Goal: Transaction & Acquisition: Purchase product/service

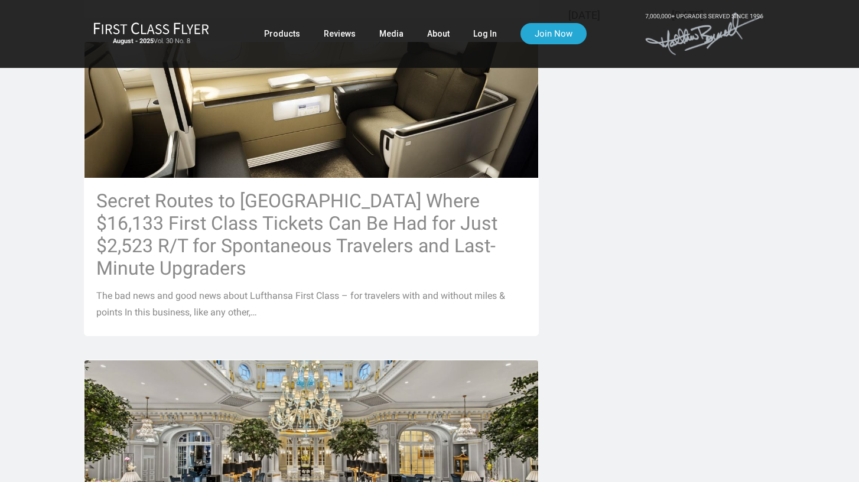
scroll to position [580, 0]
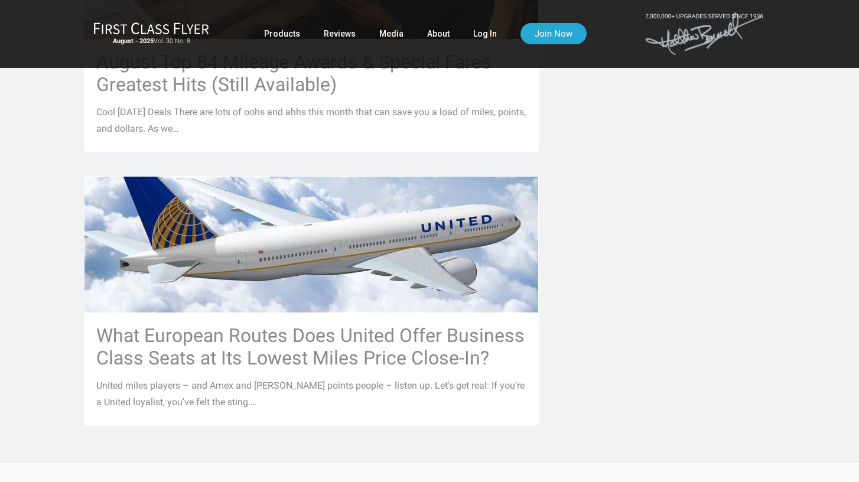
scroll to position [1224, 0]
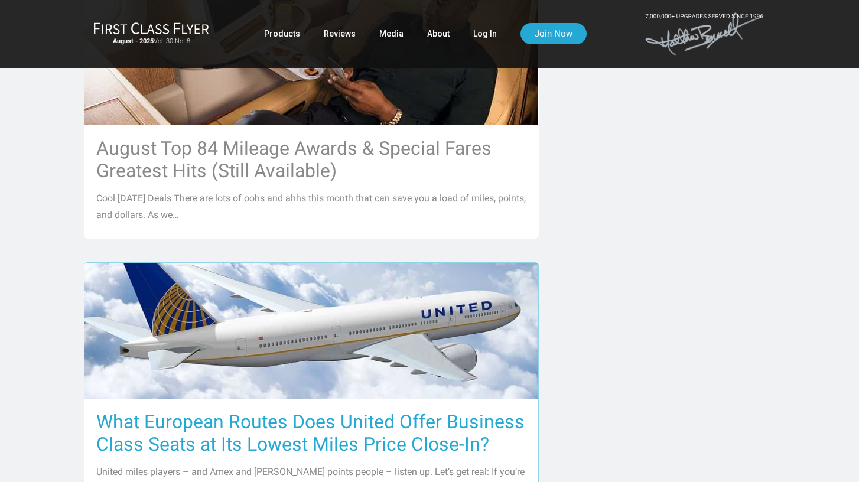
click at [230, 411] on h3 "What European Routes Does United Offer Business Class Seats at Its Lowest Miles…" at bounding box center [311, 433] width 430 height 45
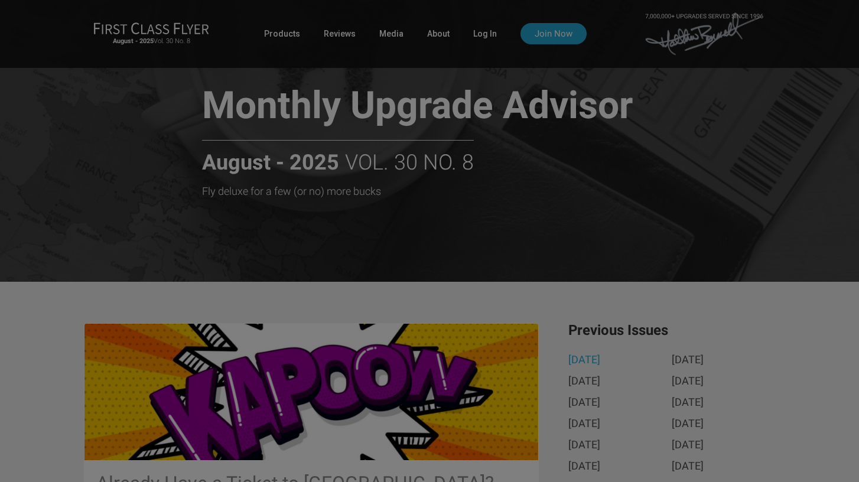
scroll to position [0, 0]
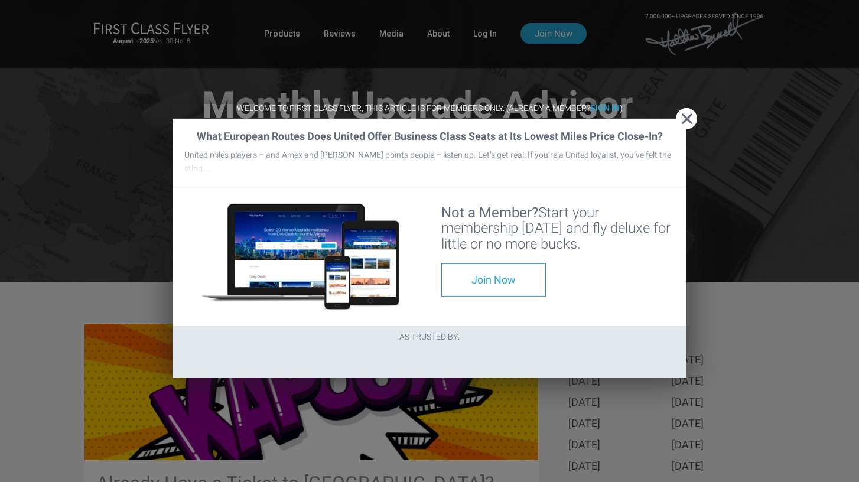
click at [674, 119] on div "What European Routes Does United Offer Business Class Seats at Its Lowest Miles…" at bounding box center [430, 153] width 514 height 69
click at [693, 113] on span "Close" at bounding box center [686, 119] width 21 height 12
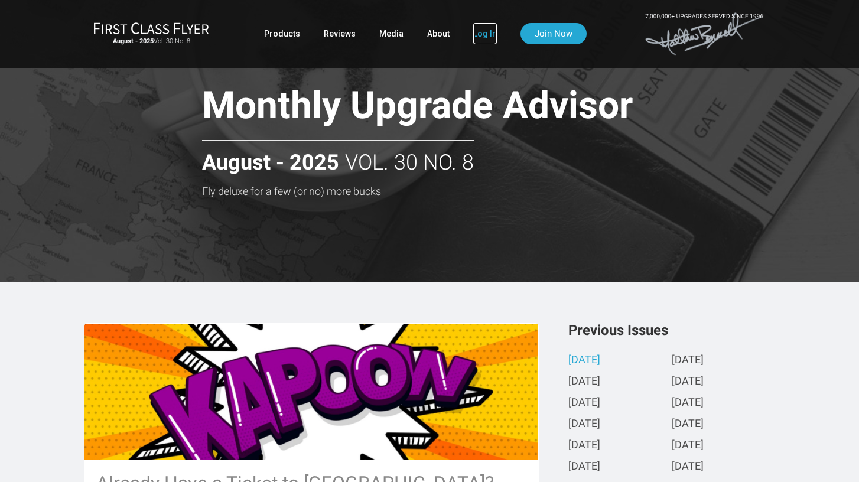
click at [475, 33] on link "Log In" at bounding box center [485, 33] width 24 height 21
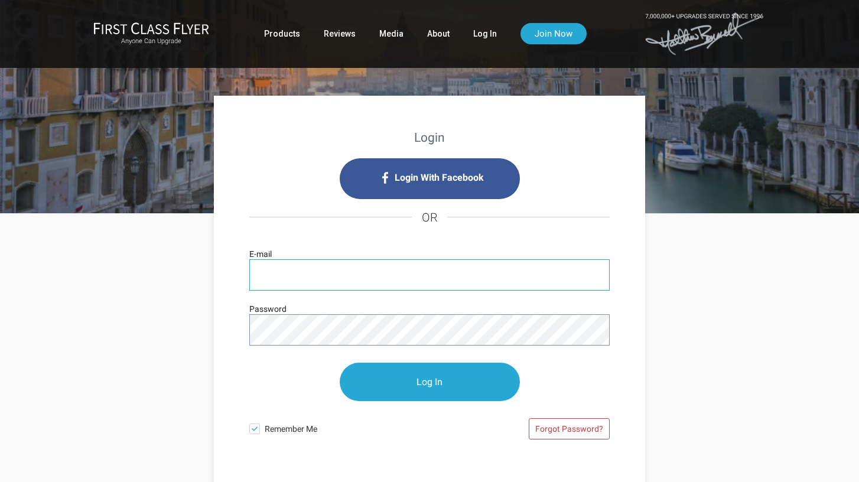
type input "[EMAIL_ADDRESS][DOMAIN_NAME]"
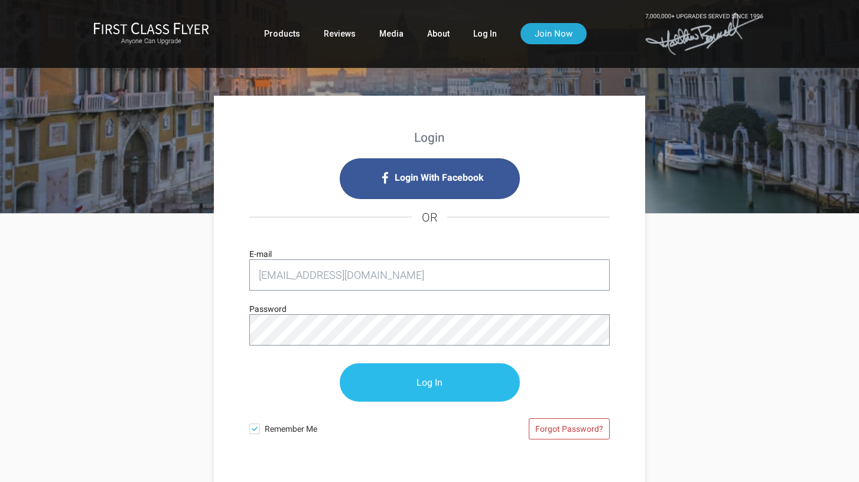
click at [381, 376] on input "Log In" at bounding box center [430, 382] width 180 height 38
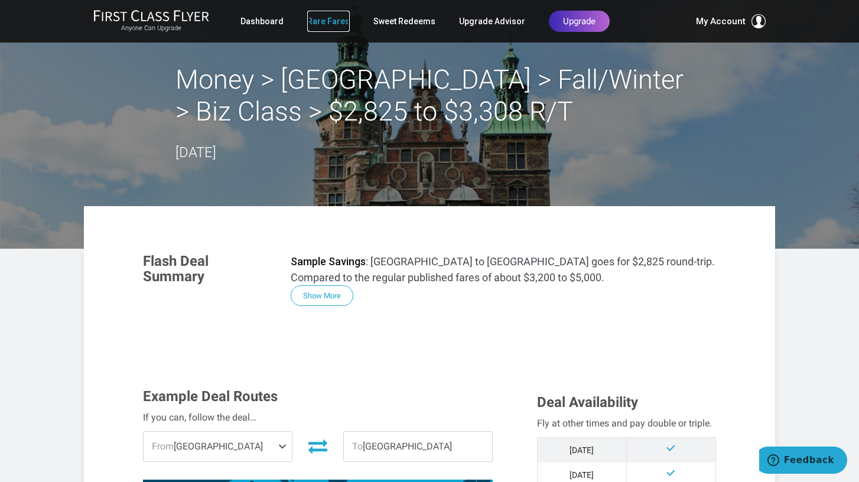
click at [313, 24] on link "Rare Fares" at bounding box center [328, 21] width 43 height 21
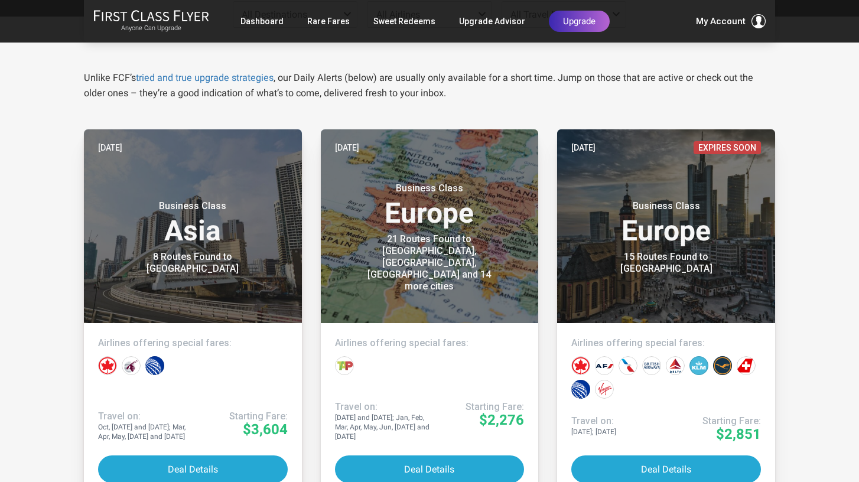
scroll to position [189, 0]
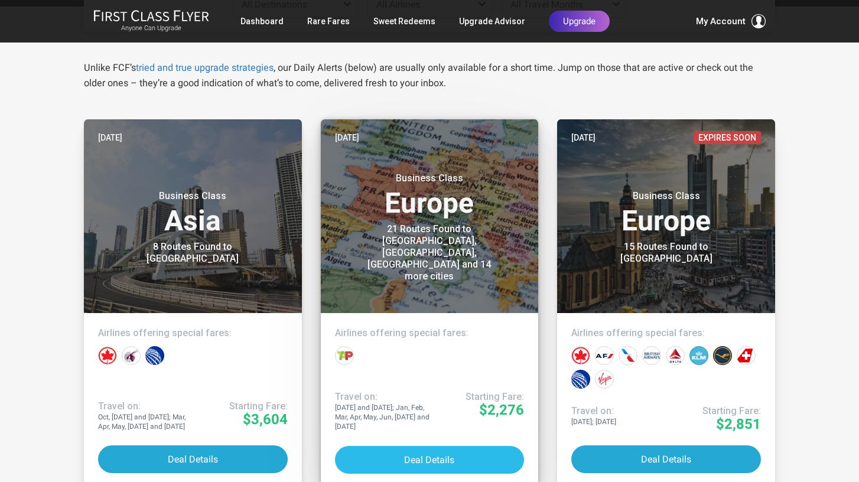
click at [469, 445] on link "Yesterday Business Class Europe 21 Routes Found to Berlin, Frankfurt, Munich an…" at bounding box center [430, 303] width 218 height 368
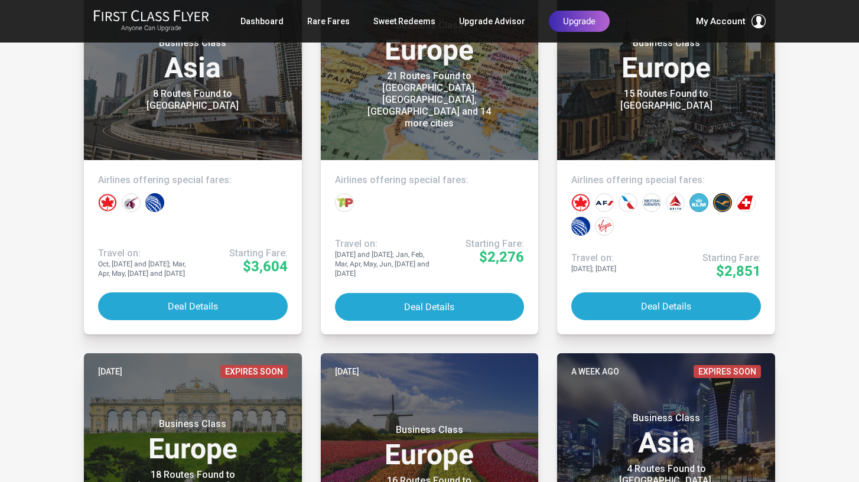
scroll to position [317, 0]
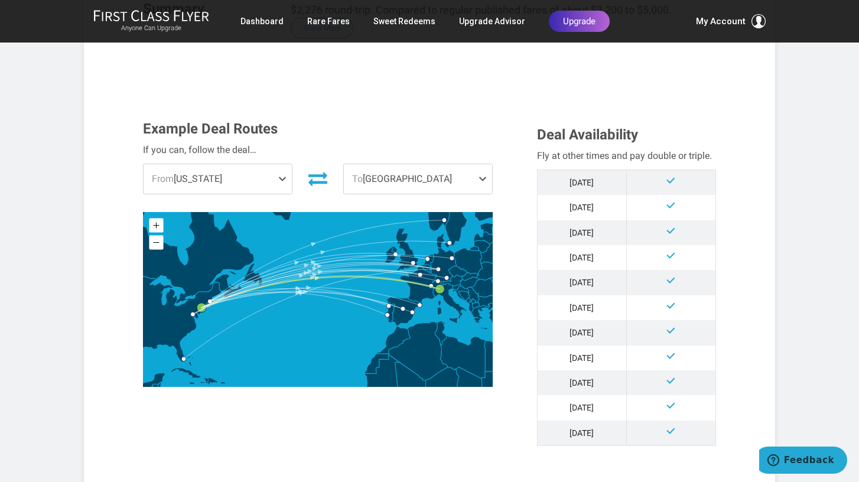
scroll to position [315, 0]
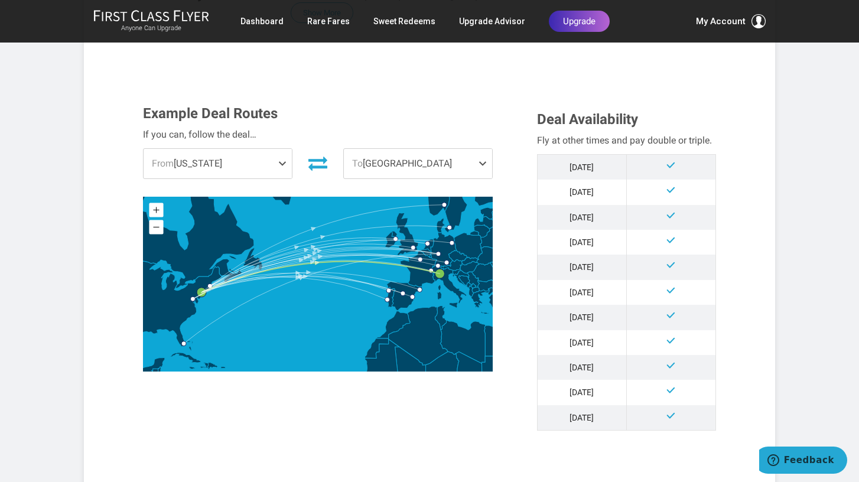
click at [401, 149] on span "To [GEOGRAPHIC_DATA]" at bounding box center [418, 164] width 148 height 30
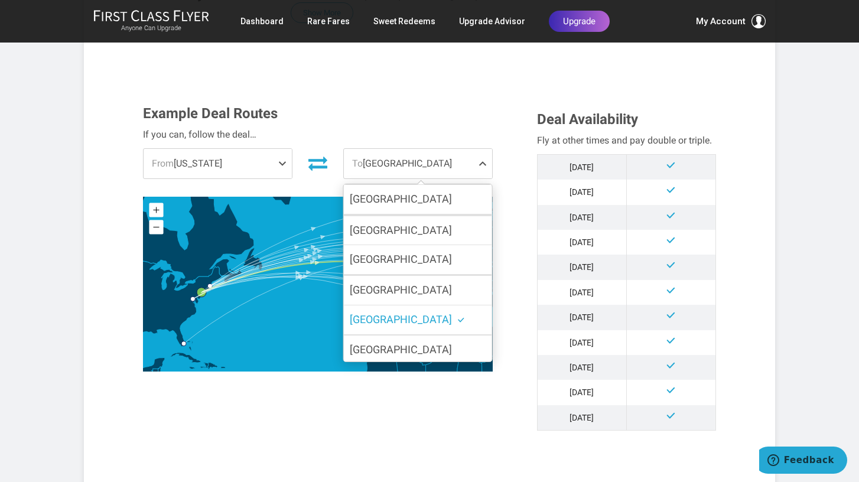
click at [373, 127] on div "If you can, follow the deal…" at bounding box center [318, 134] width 350 height 15
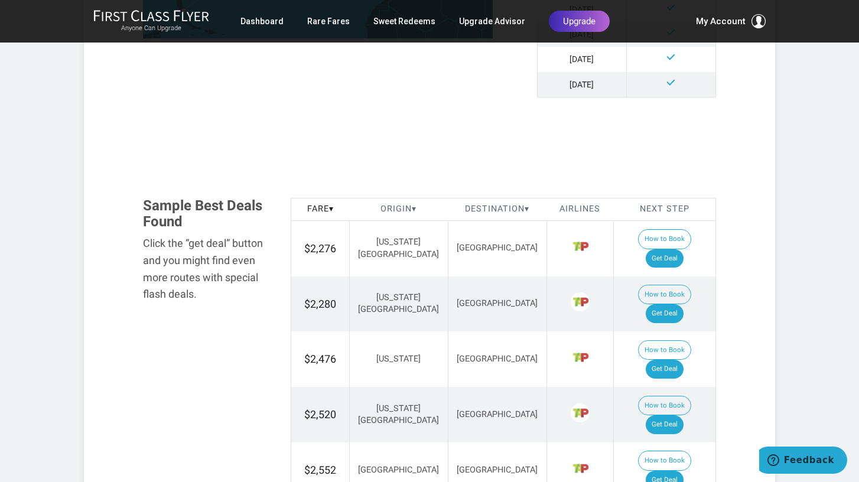
scroll to position [647, 0]
click at [683, 251] on link "Get Deal" at bounding box center [665, 260] width 38 height 19
